Goal: Check status: Check status

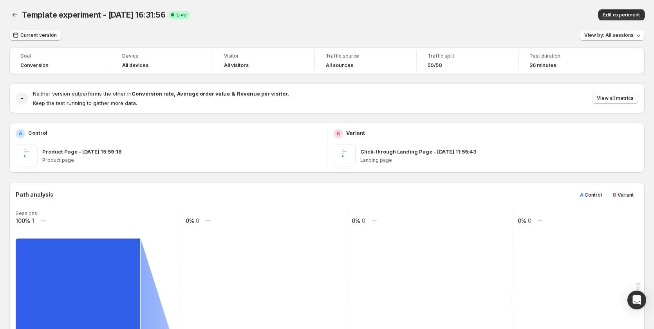
click at [37, 33] on span "Current version" at bounding box center [38, 35] width 36 height 6
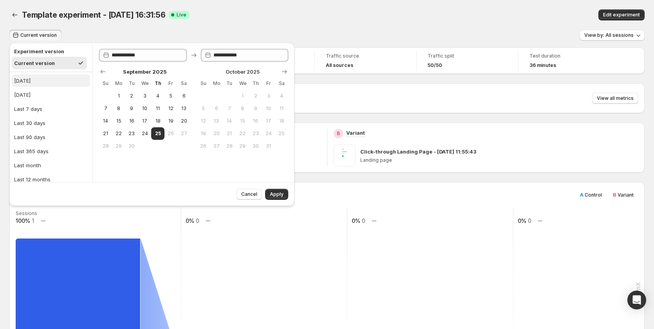
click at [41, 86] on button "Today" at bounding box center [51, 80] width 78 height 13
click at [272, 192] on span "Apply" at bounding box center [277, 194] width 14 height 6
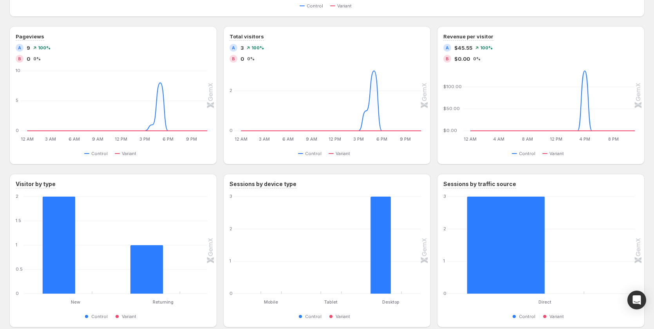
scroll to position [502, 0]
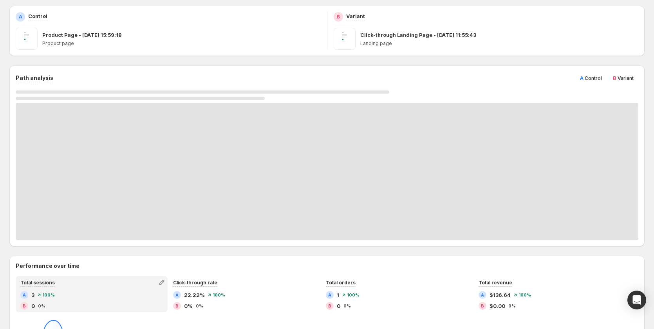
scroll to position [118, 0]
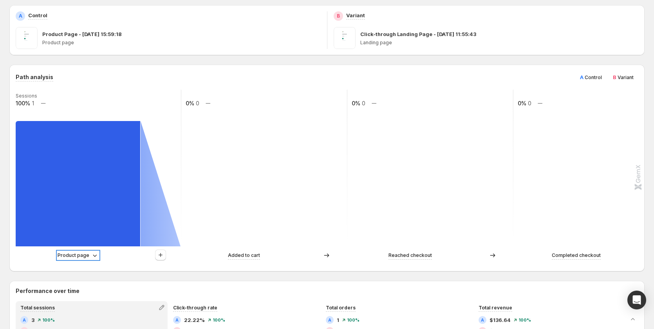
click at [77, 252] on p "Product page" at bounding box center [74, 256] width 32 height 8
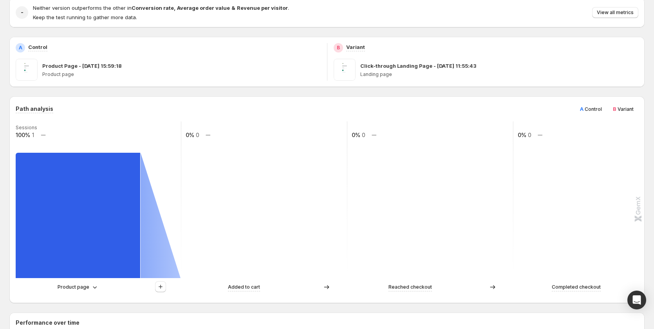
scroll to position [0, 0]
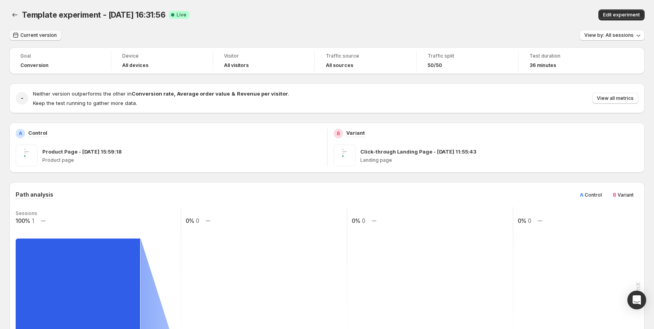
click at [38, 37] on span "Current version" at bounding box center [38, 35] width 36 height 6
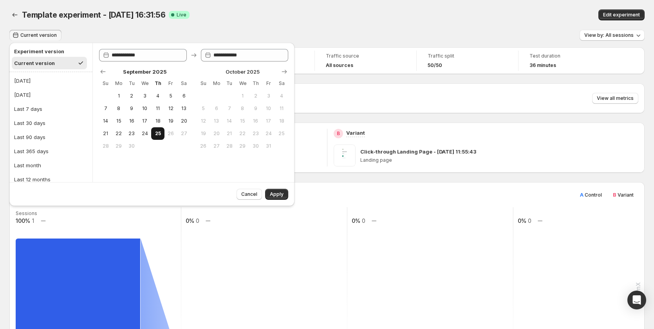
click at [158, 132] on span "25" at bounding box center [157, 133] width 7 height 6
click at [281, 194] on span "Apply" at bounding box center [277, 194] width 14 height 6
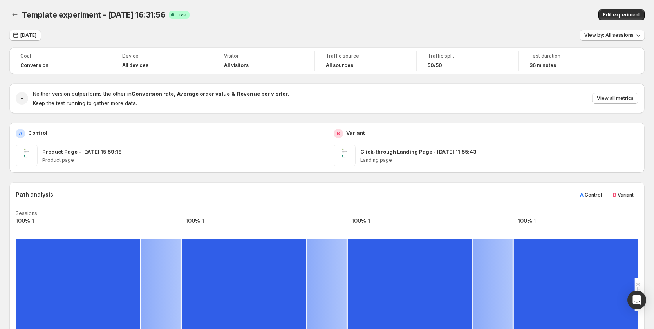
click at [207, 37] on div "Today View by: All sessions" at bounding box center [327, 35] width 636 height 11
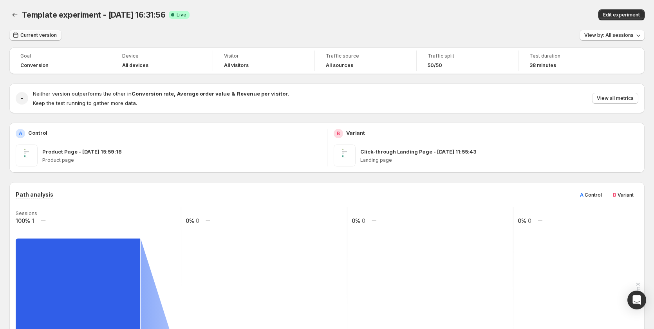
click at [39, 35] on span "Current version" at bounding box center [38, 35] width 36 height 6
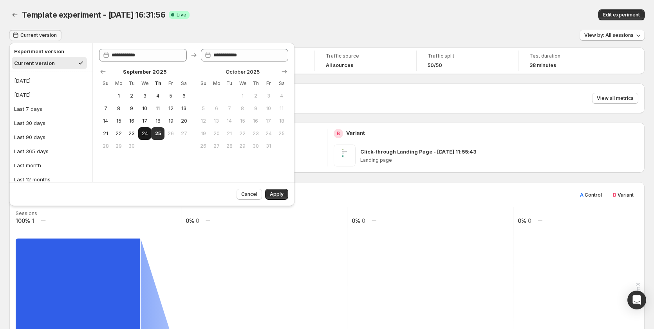
click at [148, 132] on span "24" at bounding box center [144, 133] width 7 height 6
type input "**********"
click at [154, 132] on button "25" at bounding box center [157, 133] width 13 height 13
type input "**********"
click at [271, 192] on span "Apply" at bounding box center [277, 194] width 14 height 6
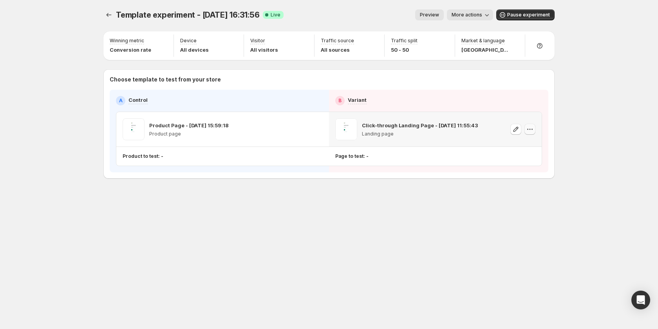
click at [531, 129] on icon "button" at bounding box center [530, 129] width 8 height 8
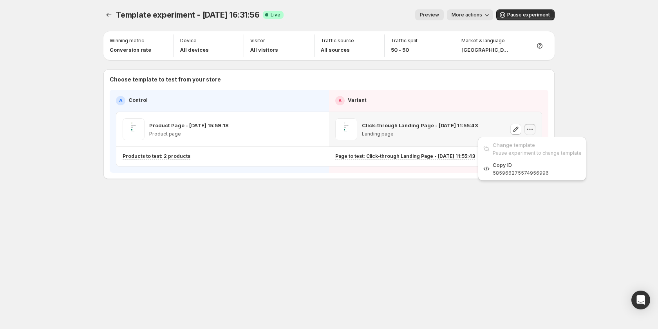
click at [527, 170] on span "585966275574956996" at bounding box center [521, 173] width 56 height 6
drag, startPoint x: 390, startPoint y: 212, endPoint x: 385, endPoint y: 200, distance: 13.0
click at [390, 212] on div "Template experiment - Sep 25, 16:31:56. This page is ready Template experiment …" at bounding box center [329, 110] width 470 height 221
click at [306, 225] on div "Template experiment - Sep 25, 16:31:56. This page is ready Template experiment …" at bounding box center [329, 164] width 470 height 329
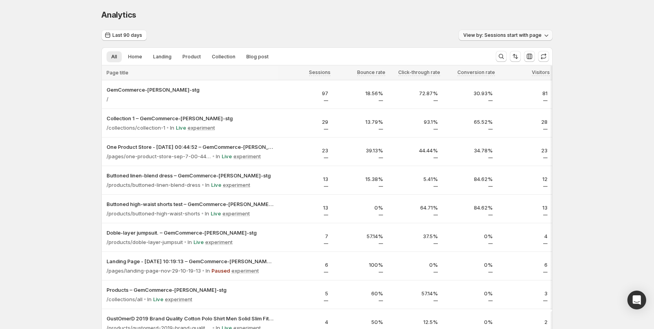
click at [498, 38] on span "View by: Sessions start with page" at bounding box center [503, 35] width 78 height 6
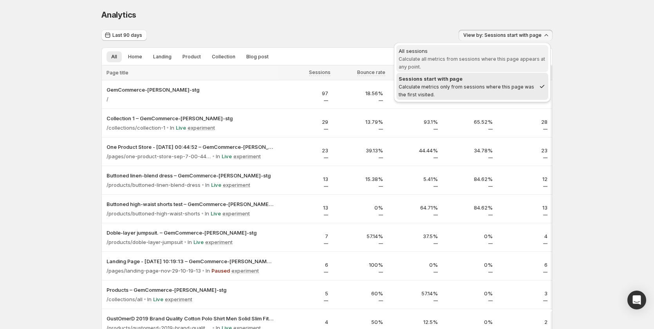
click at [493, 57] on span "Calculate all metrics from sessions where this page appears at any point." at bounding box center [472, 63] width 147 height 14
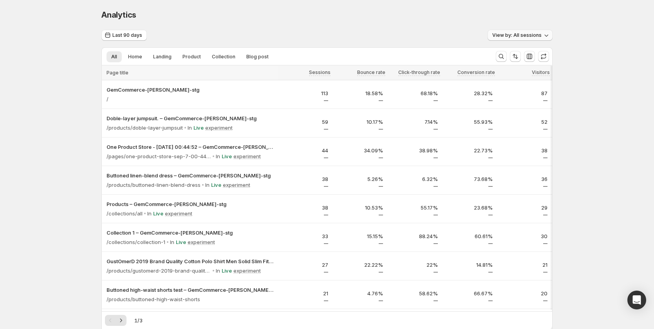
click at [520, 35] on span "View by: All sessions" at bounding box center [516, 35] width 49 height 6
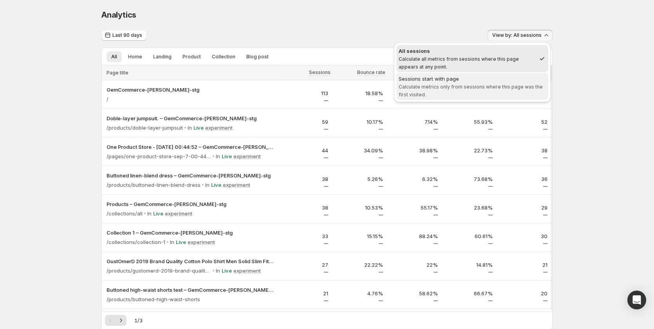
click at [508, 79] on div "Sessions start with page" at bounding box center [472, 79] width 147 height 8
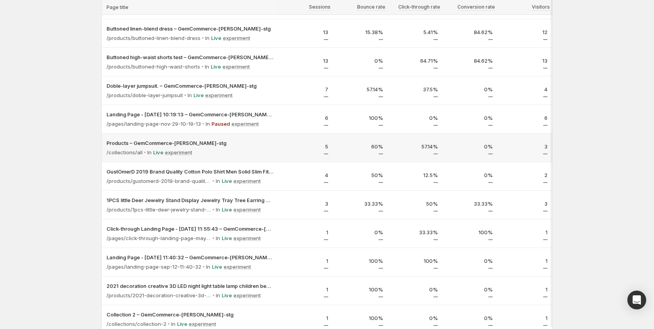
scroll to position [57, 0]
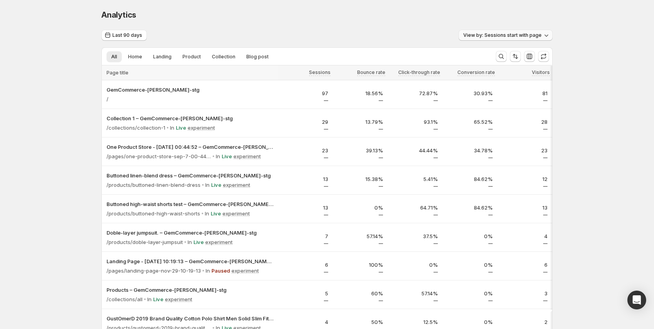
click at [484, 34] on span "View by: Sessions start with page" at bounding box center [503, 35] width 78 height 6
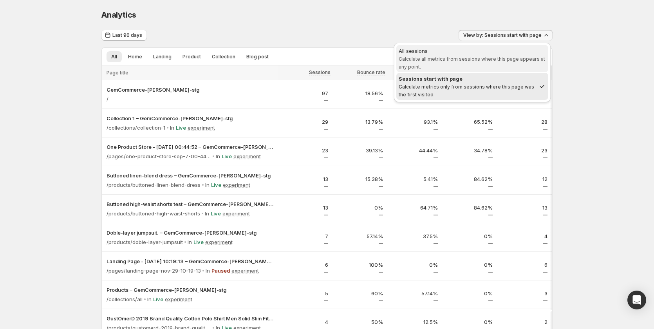
click at [488, 56] on span "Calculate all metrics from sessions where this page appears at any point." at bounding box center [472, 63] width 147 height 14
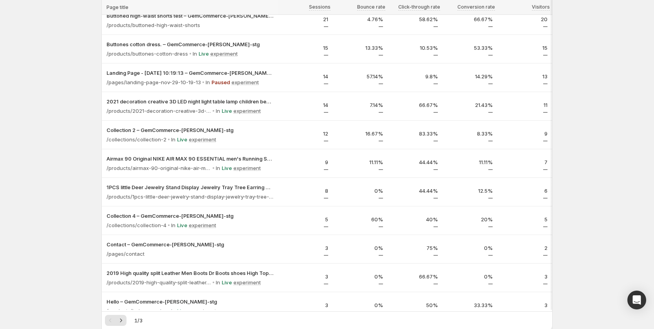
scroll to position [388, 0]
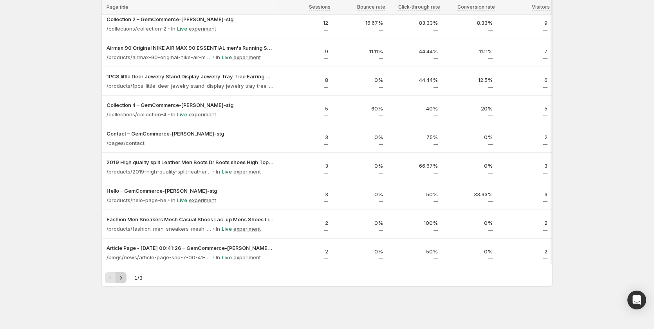
click at [121, 273] on button "Next" at bounding box center [121, 277] width 11 height 11
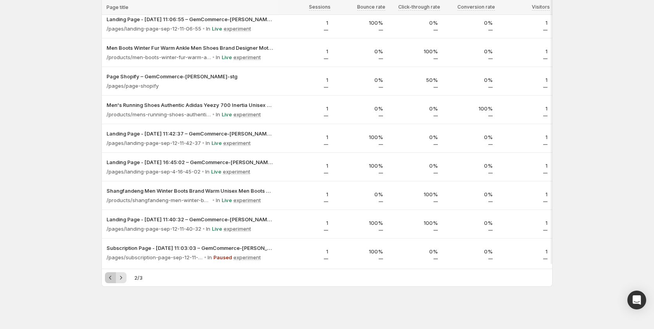
click at [111, 279] on icon "Previous" at bounding box center [111, 278] width 8 height 8
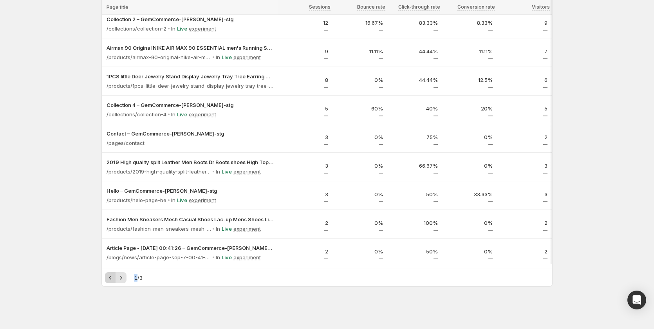
click at [111, 279] on div "Pagination" at bounding box center [110, 277] width 11 height 11
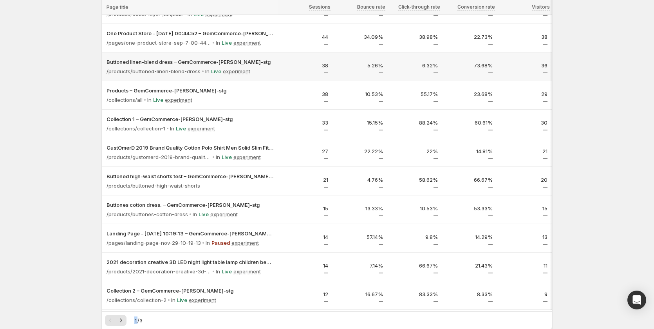
scroll to position [0, 0]
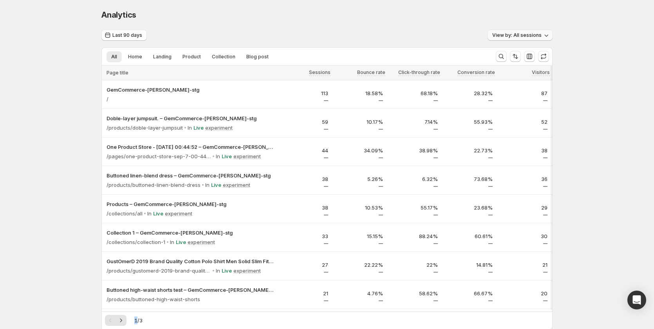
click at [512, 34] on span "View by: All sessions" at bounding box center [516, 35] width 49 height 6
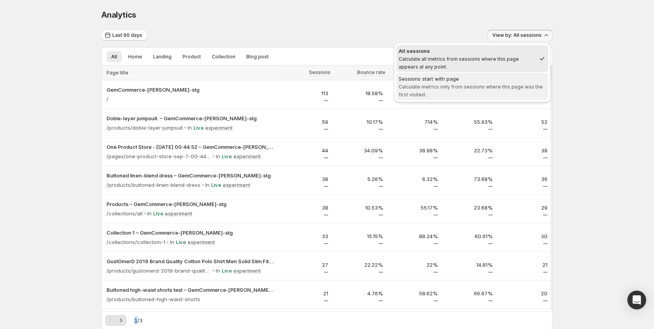
click at [503, 77] on div "Sessions start with page" at bounding box center [472, 79] width 147 height 8
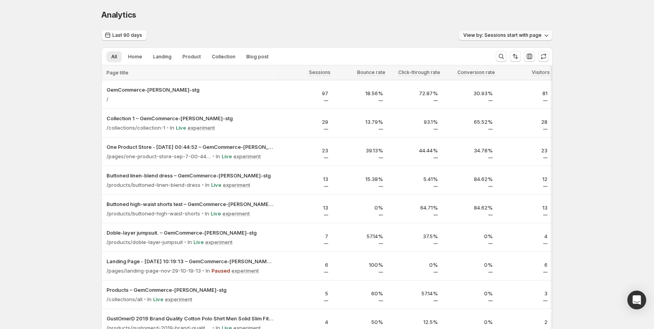
drag, startPoint x: 510, startPoint y: 34, endPoint x: 508, endPoint y: 40, distance: 6.6
click at [510, 34] on span "View by: Sessions start with page" at bounding box center [503, 35] width 78 height 6
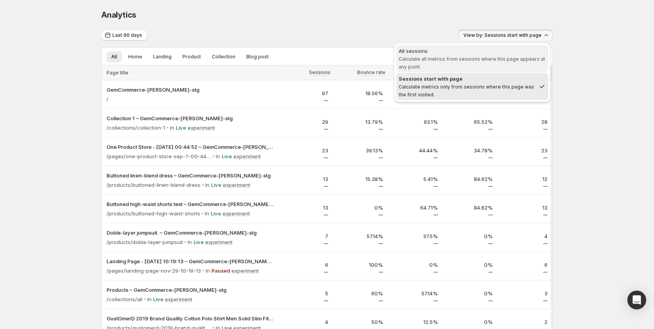
click at [499, 53] on div "All sessions" at bounding box center [472, 51] width 147 height 8
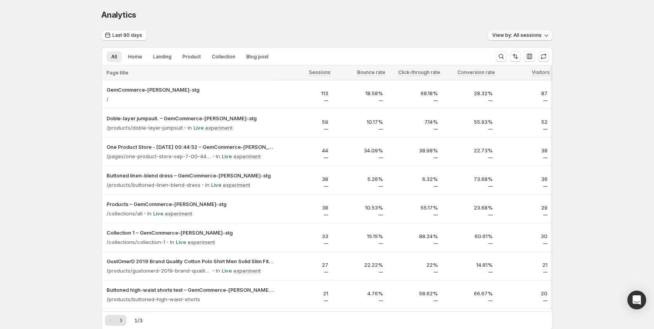
click at [539, 36] on span "View by: All sessions" at bounding box center [516, 35] width 49 height 6
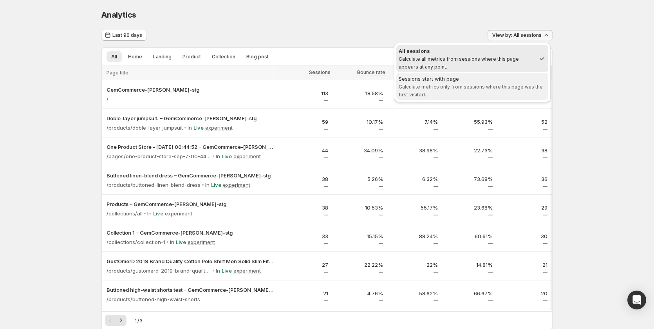
click at [520, 82] on div "Sessions start with page" at bounding box center [472, 79] width 147 height 8
